Goal: Task Accomplishment & Management: Use online tool/utility

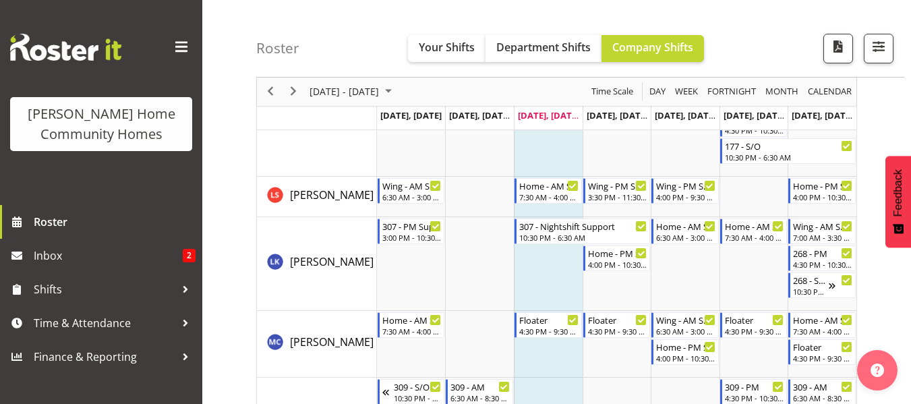
scroll to position [1591, 0]
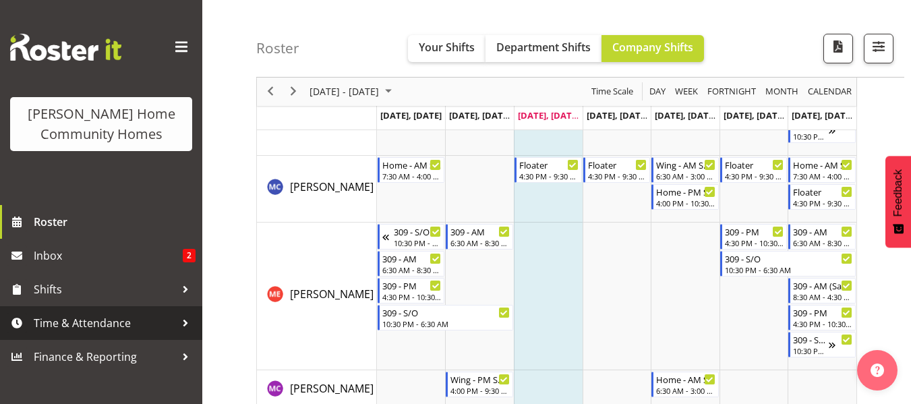
click at [111, 323] on span "Time & Attendance" at bounding box center [105, 323] width 142 height 20
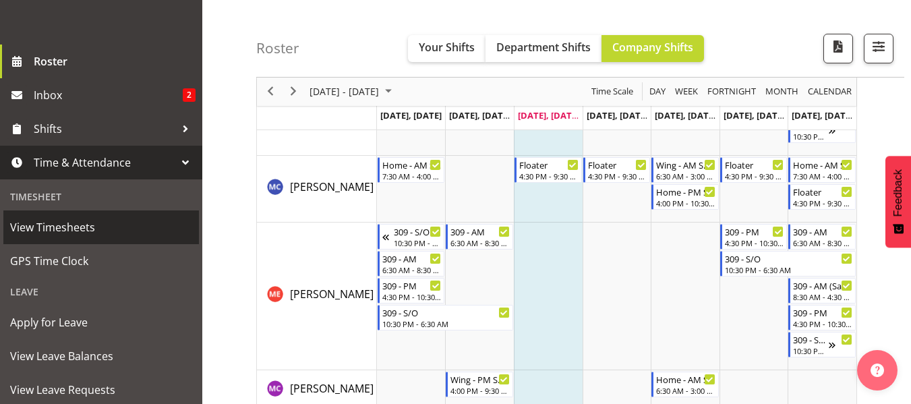
scroll to position [162, 0]
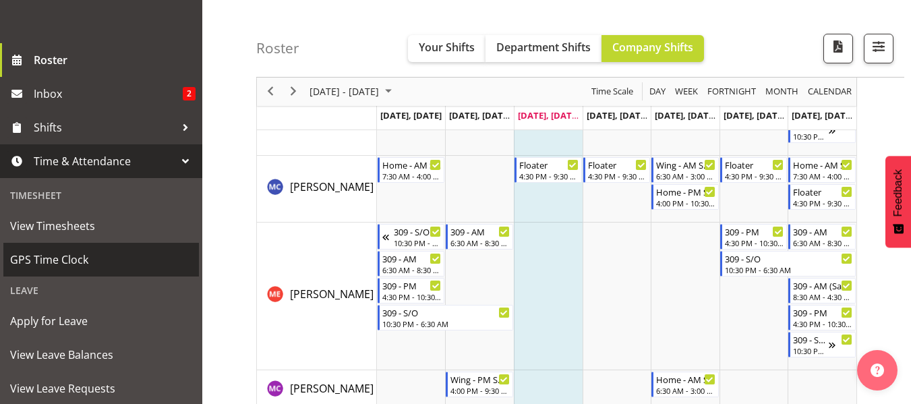
click at [111, 262] on span "GPS Time Clock" at bounding box center [101, 259] width 182 height 20
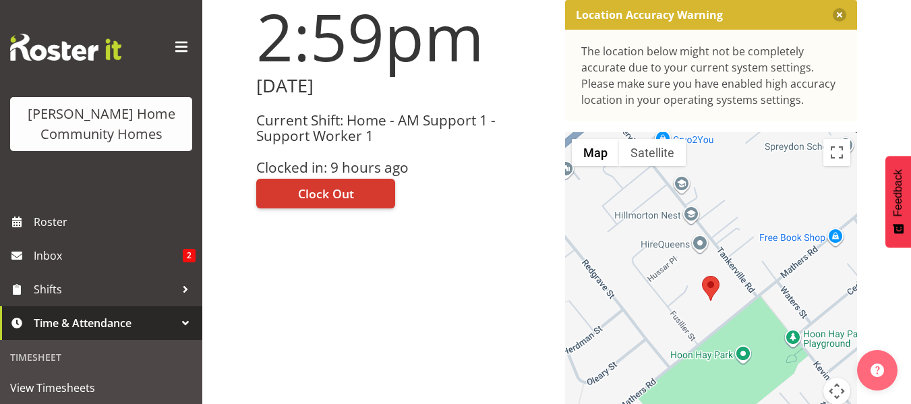
scroll to position [162, 0]
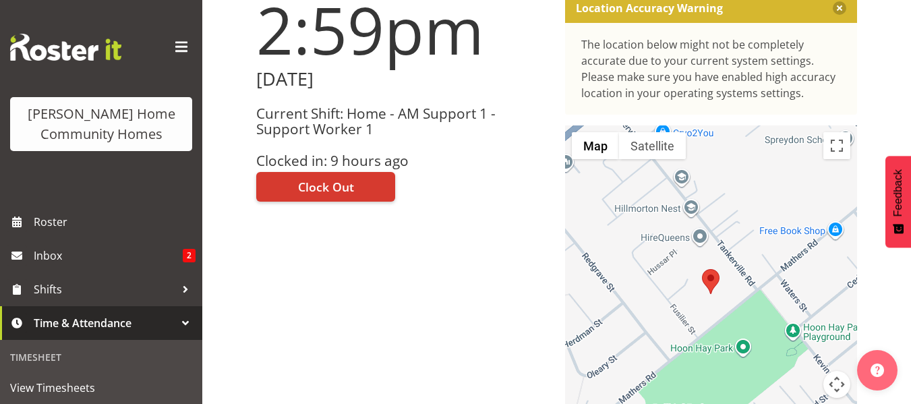
click at [640, 326] on div at bounding box center [711, 293] width 292 height 337
click at [663, 152] on button "Satellite" at bounding box center [652, 145] width 67 height 27
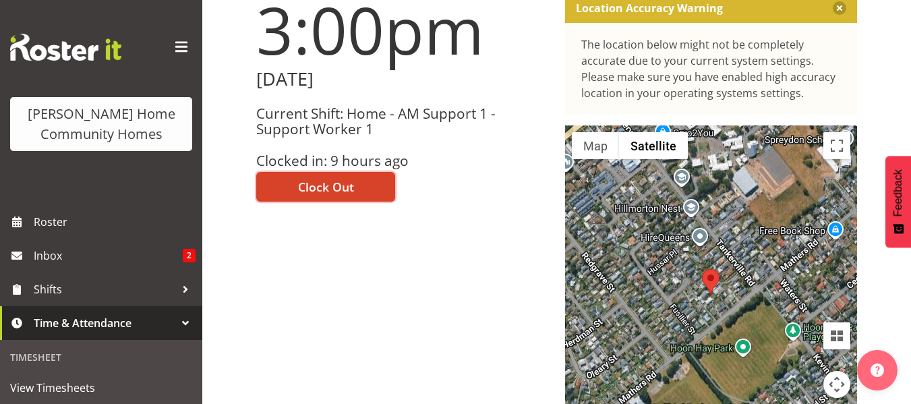
click at [338, 187] on span "Clock Out" at bounding box center [326, 187] width 56 height 18
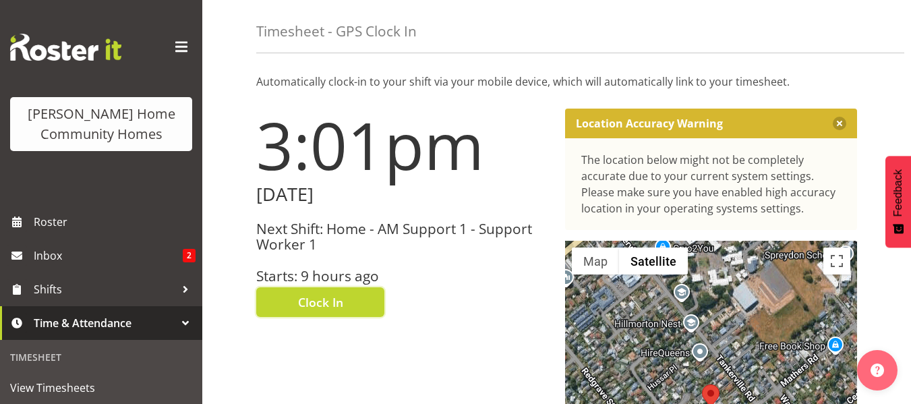
scroll to position [0, 0]
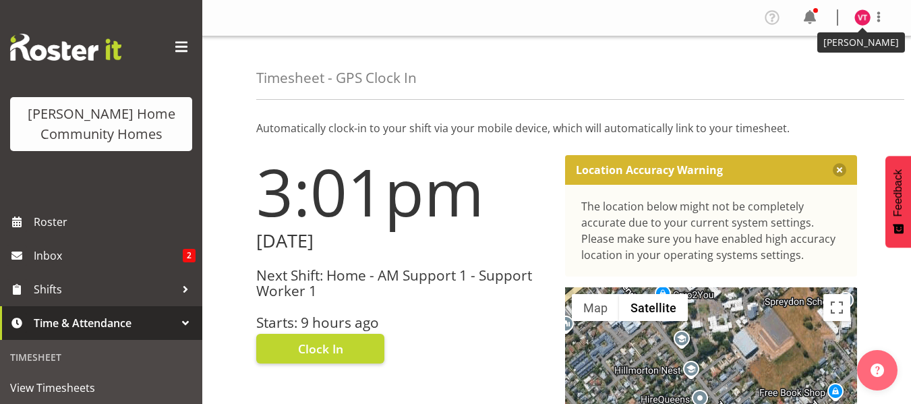
click at [862, 20] on img at bounding box center [862, 17] width 16 height 16
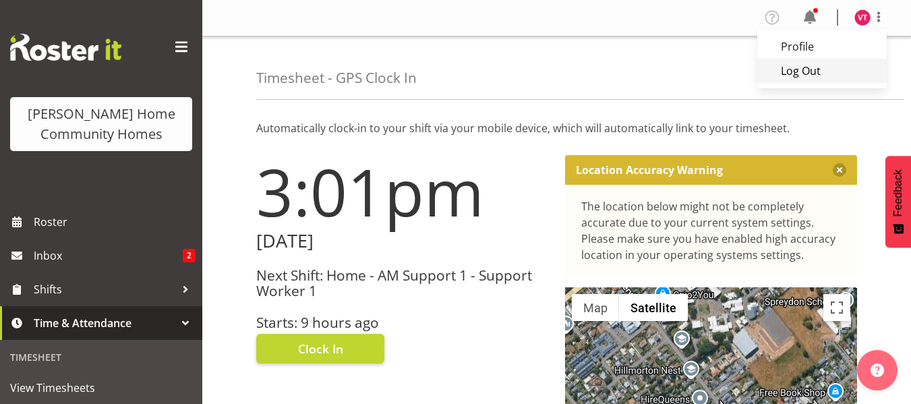
click at [807, 74] on link "Log Out" at bounding box center [821, 71] width 129 height 24
